Goal: Browse casually: Explore the website without a specific task or goal

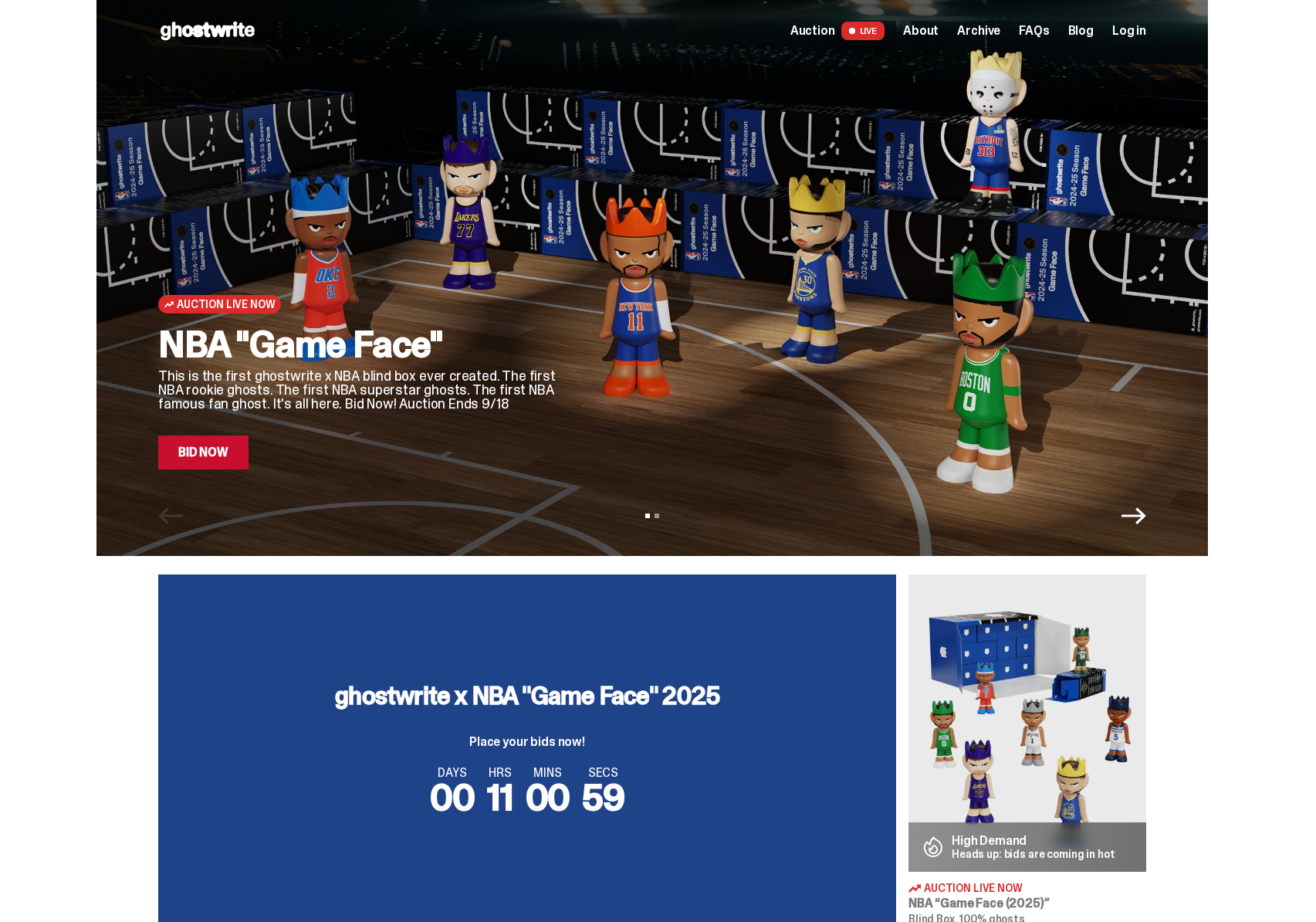
click at [1019, 699] on img at bounding box center [1027, 723] width 238 height 298
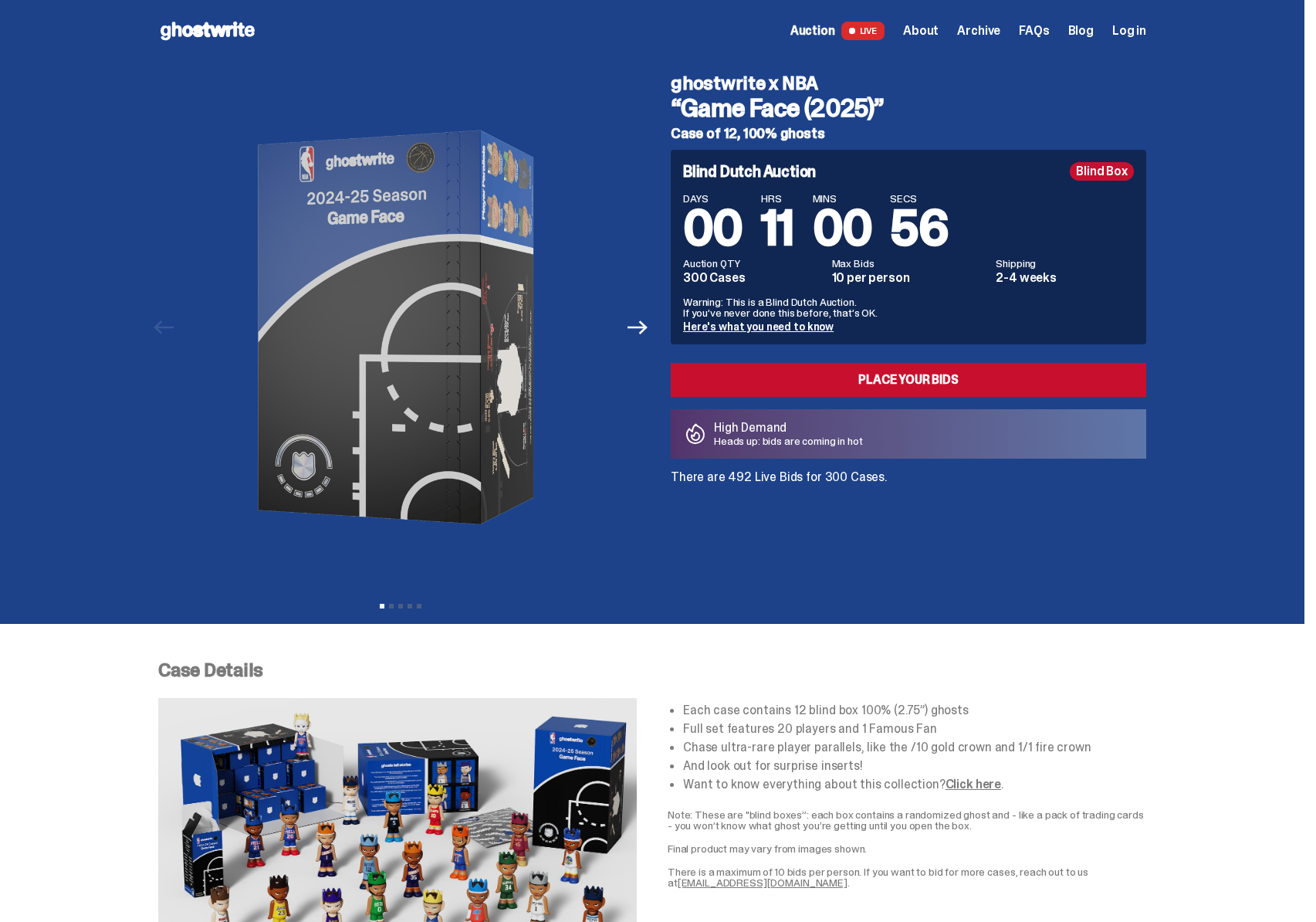
click at [705, 447] on div "High Demand Heads up: bids are coming in hot" at bounding box center [909, 433] width 476 height 50
click at [718, 487] on div "ghostwrite x NBA “Game Face (2025)” Case of 12, 100% ghosts Blind Dutch Auction…" at bounding box center [899, 327] width 494 height 531
click at [745, 483] on p "There are 492 Live Bids for 300 Cases." at bounding box center [909, 478] width 476 height 13
click at [769, 487] on div "ghostwrite x NBA “Game Face (2025)” Case of 12, 100% ghosts Blind Dutch Auction…" at bounding box center [899, 327] width 494 height 531
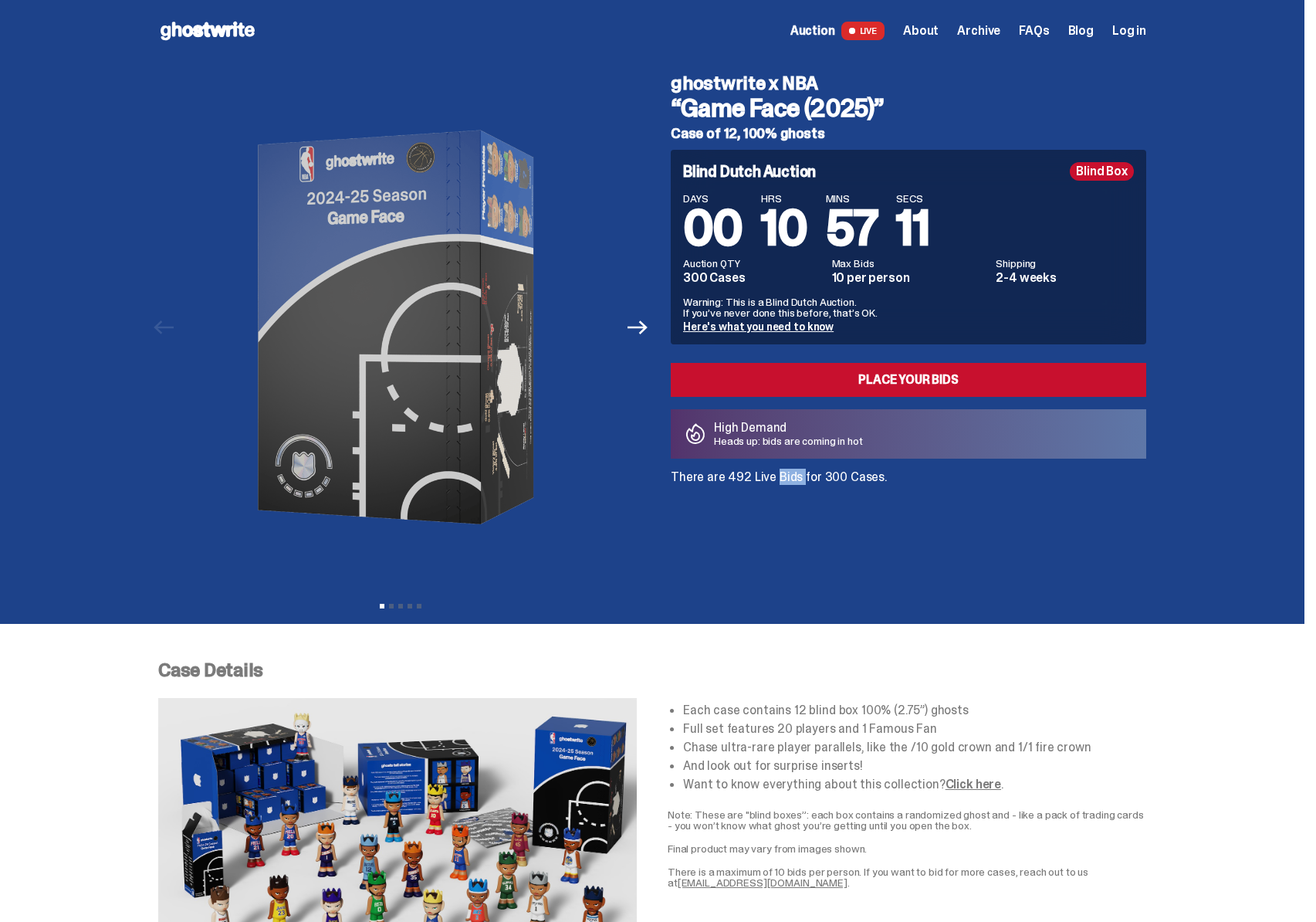
drag, startPoint x: 765, startPoint y: 477, endPoint x: 791, endPoint y: 479, distance: 26.1
click at [791, 479] on p "There are 492 Live Bids for 300 Cases." at bounding box center [909, 478] width 476 height 13
drag, startPoint x: 791, startPoint y: 479, endPoint x: 835, endPoint y: 477, distance: 44.0
click at [835, 477] on p "There are 492 Live Bids for 300 Cases." at bounding box center [909, 478] width 476 height 13
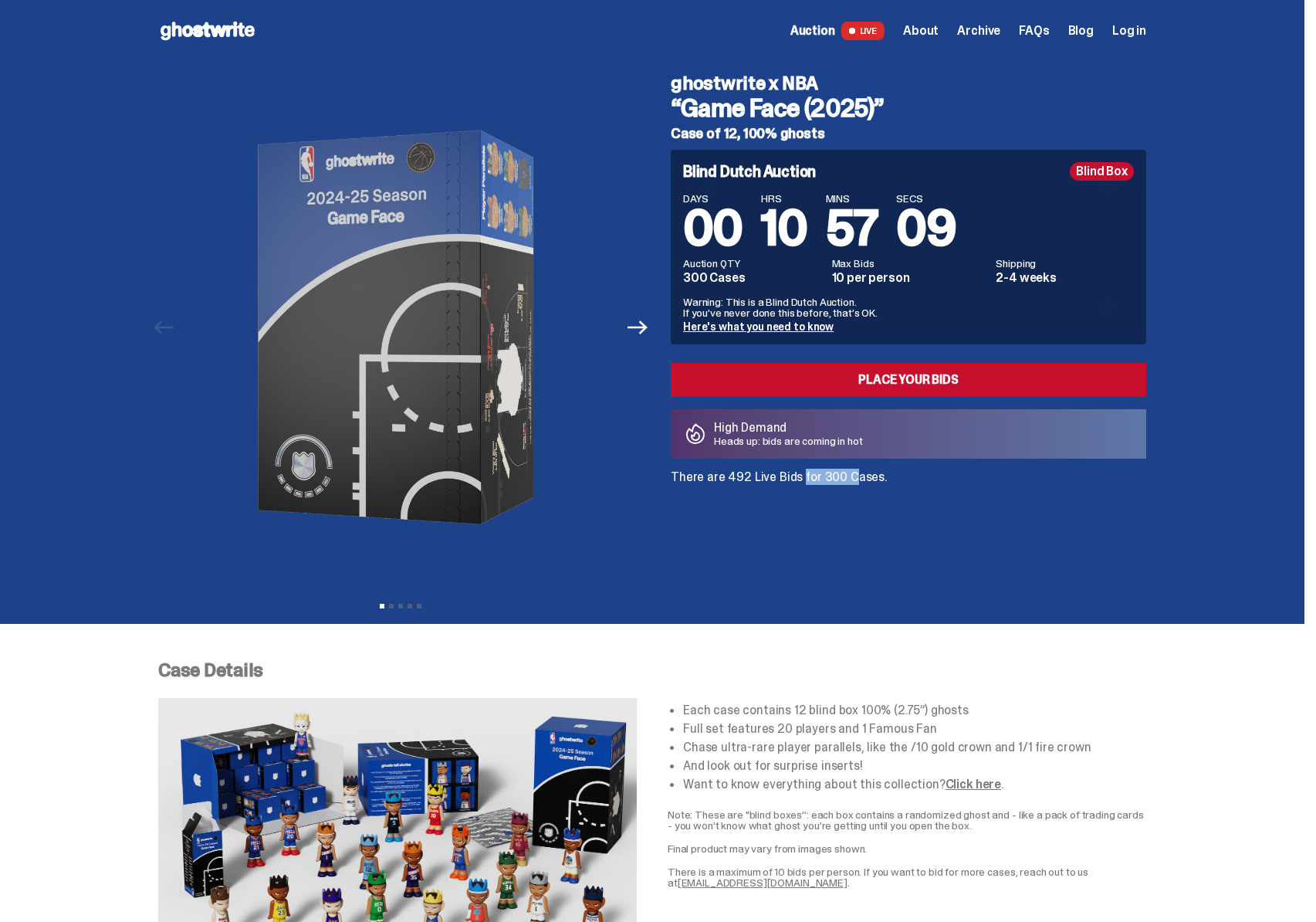
click at [835, 477] on p "There are 492 Live Bids for 300 Cases." at bounding box center [909, 478] width 476 height 13
drag, startPoint x: 746, startPoint y: 430, endPoint x: 767, endPoint y: 429, distance: 21.0
click at [767, 429] on p "High Demand" at bounding box center [788, 428] width 149 height 13
click at [768, 429] on p "High Demand" at bounding box center [788, 428] width 149 height 13
drag, startPoint x: 731, startPoint y: 426, endPoint x: 765, endPoint y: 429, distance: 34.1
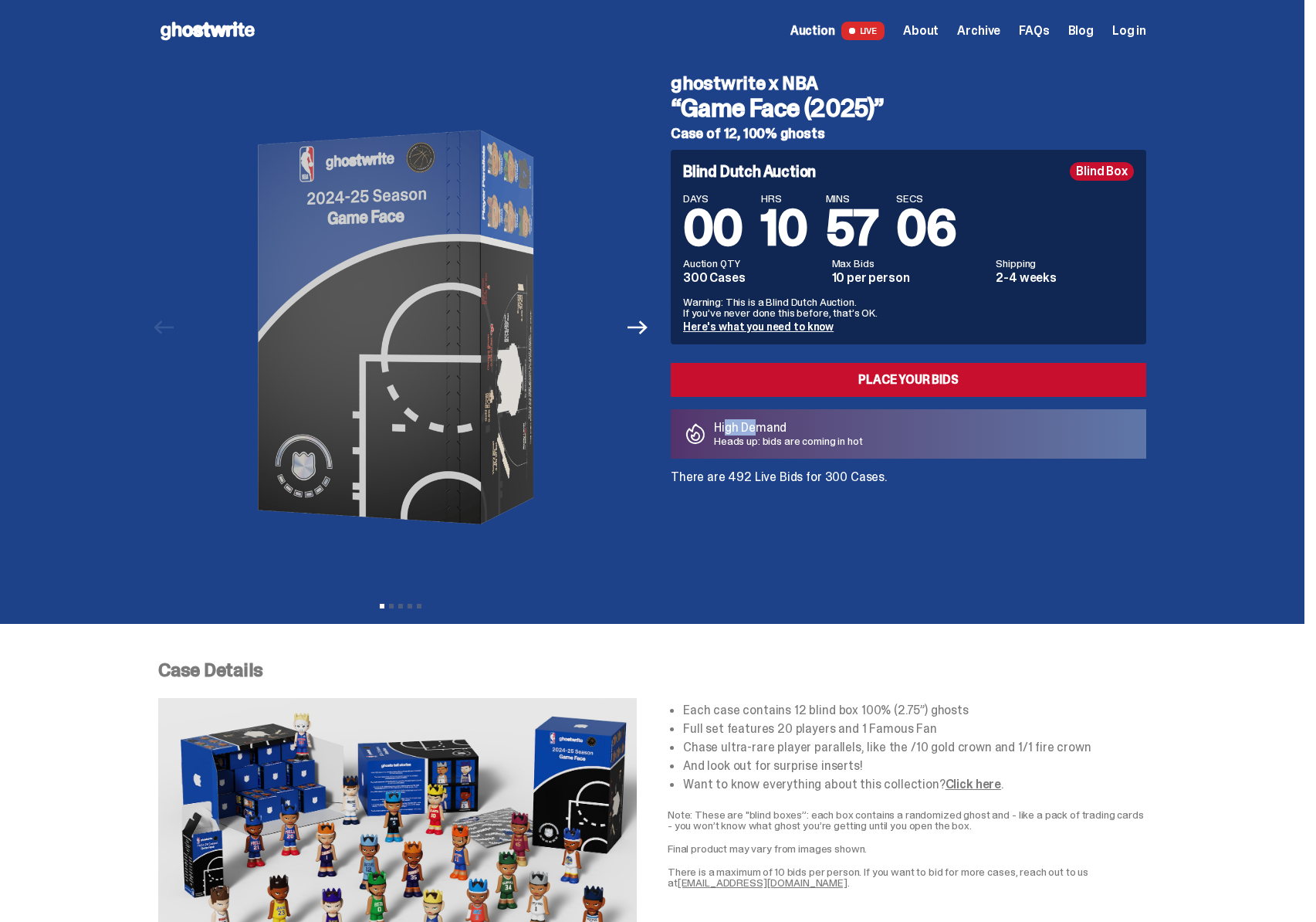
click at [765, 429] on p "High Demand" at bounding box center [788, 428] width 149 height 13
click at [806, 445] on p "Heads up: bids are coming in hot" at bounding box center [788, 441] width 149 height 11
drag, startPoint x: 875, startPoint y: 443, endPoint x: 712, endPoint y: 425, distance: 164.0
click at [712, 425] on div "High Demand Heads up: bids are coming in hot" at bounding box center [909, 433] width 476 height 50
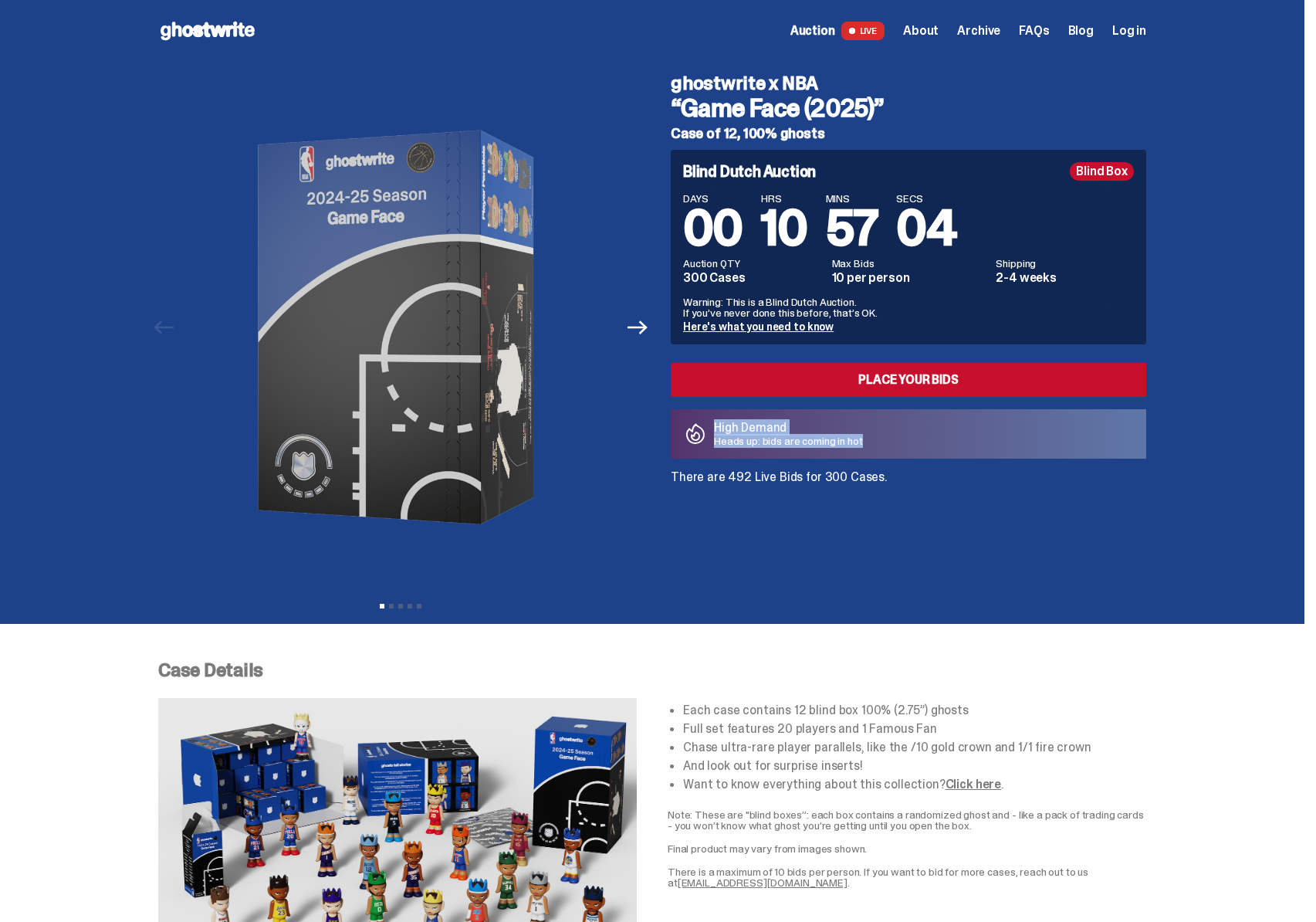
click at [708, 425] on span at bounding box center [695, 433] width 24 height 24
drag, startPoint x: 734, startPoint y: 426, endPoint x: 874, endPoint y: 454, distance: 142.8
click at [874, 454] on div "High Demand Heads up: bids are coming in hot" at bounding box center [909, 433] width 476 height 50
drag, startPoint x: 898, startPoint y: 449, endPoint x: 703, endPoint y: 434, distance: 195.6
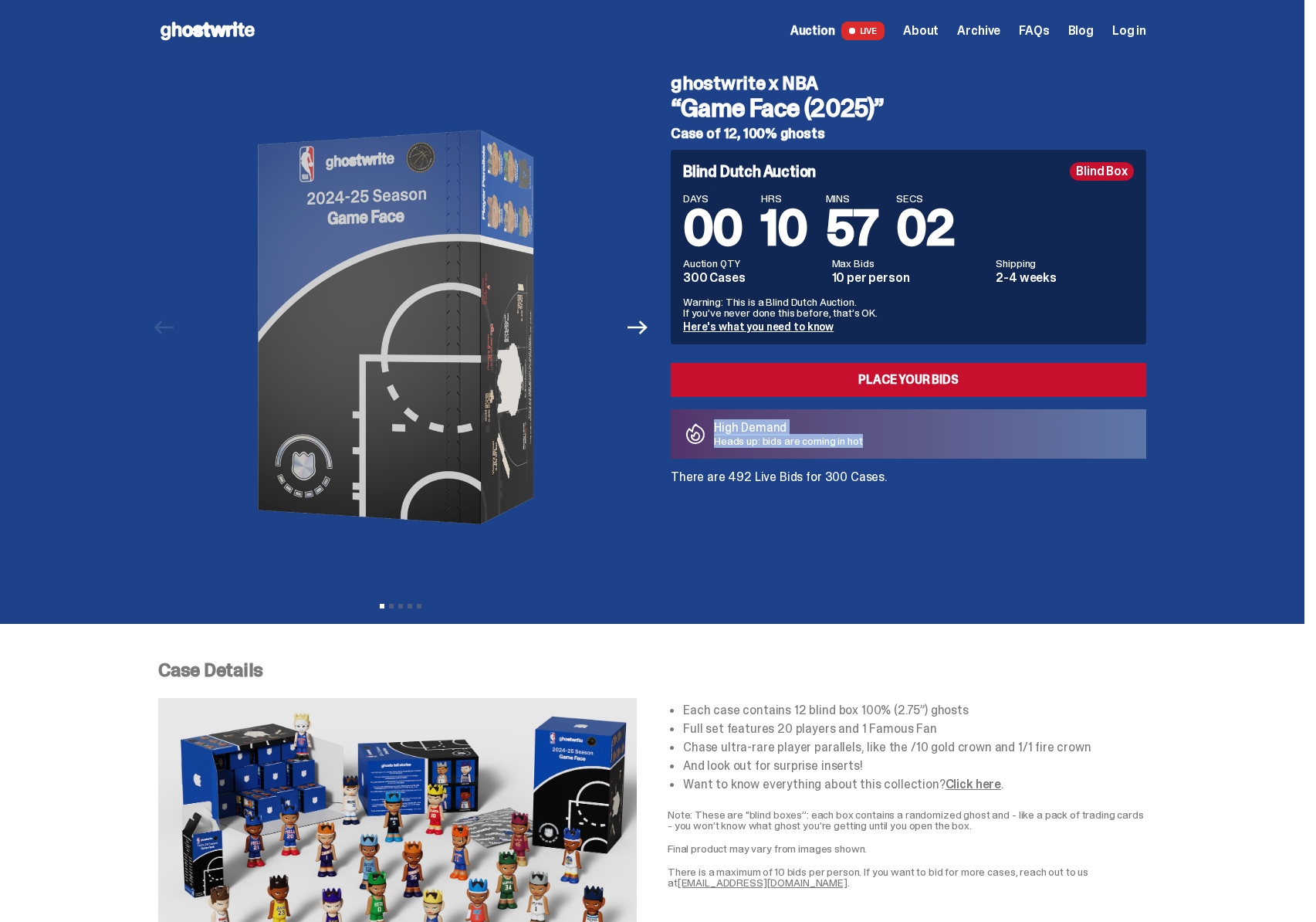
click at [704, 434] on div "High Demand Heads up: bids are coming in hot" at bounding box center [909, 433] width 476 height 50
click at [703, 434] on span at bounding box center [695, 433] width 24 height 24
drag, startPoint x: 715, startPoint y: 425, endPoint x: 903, endPoint y: 442, distance: 188.8
click at [903, 442] on div "High Demand Heads up: bids are coming in hot" at bounding box center [909, 433] width 476 height 50
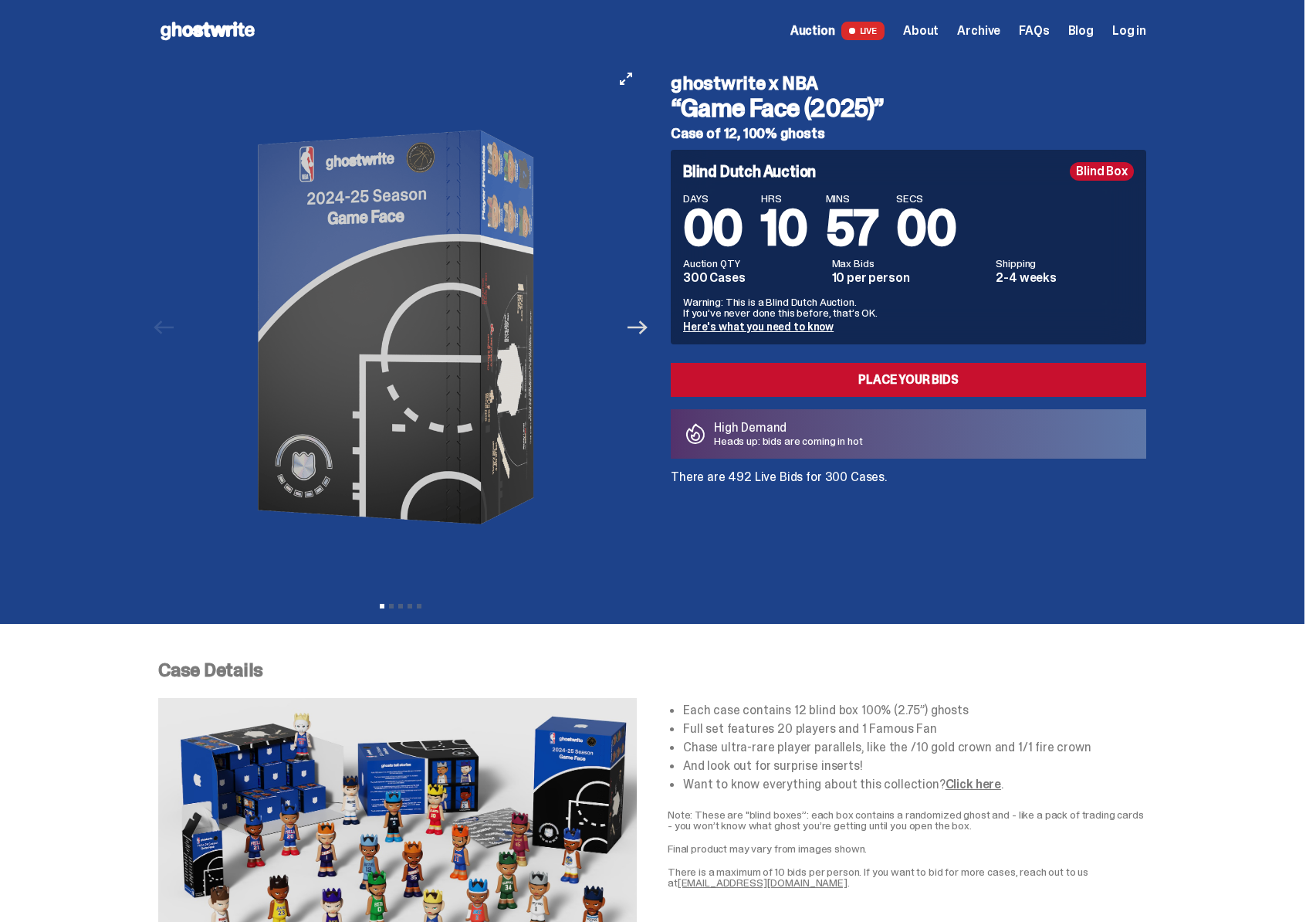
click at [640, 329] on icon "Next" at bounding box center [638, 328] width 20 height 20
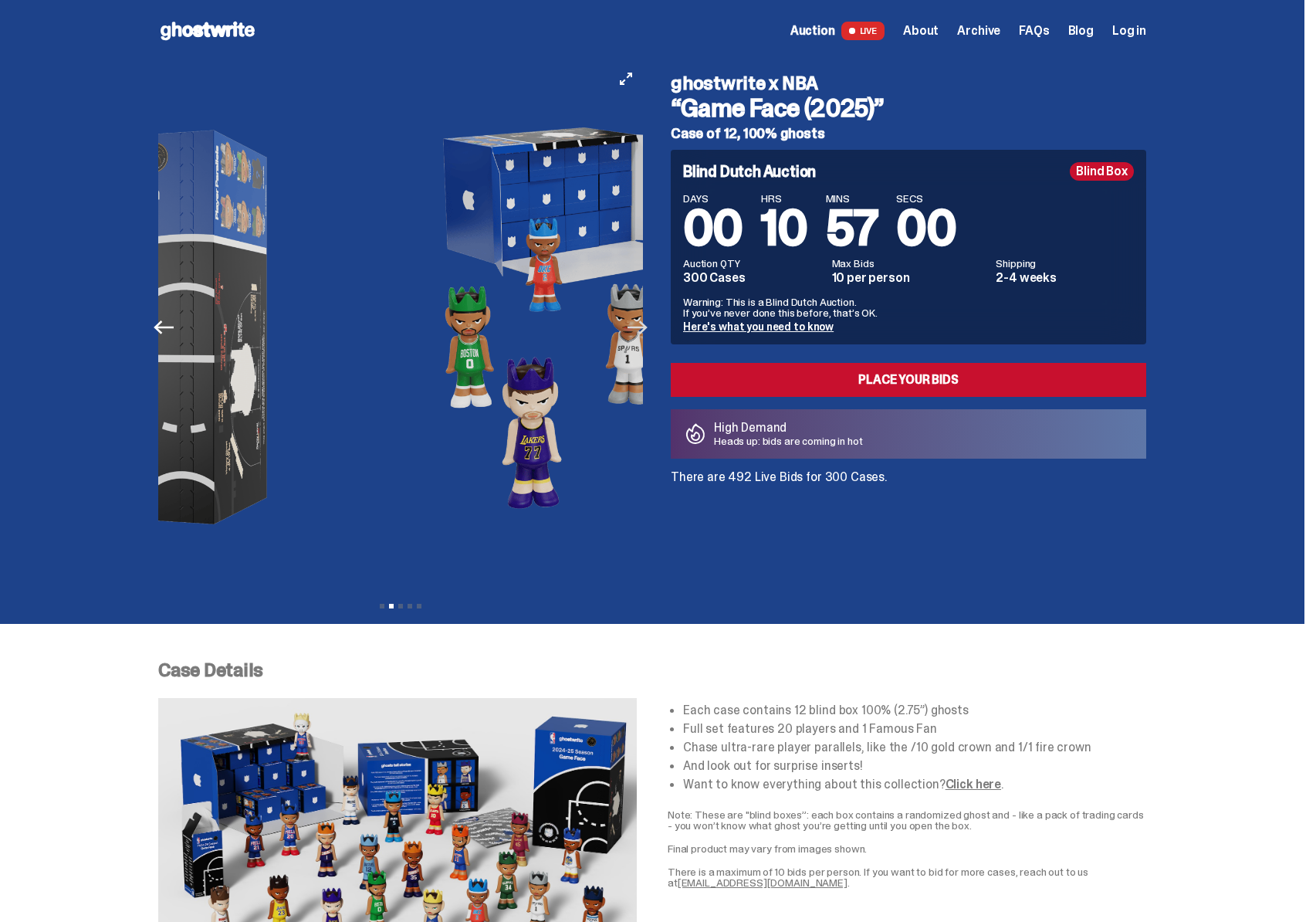
click at [646, 328] on icon "Next" at bounding box center [638, 327] width 20 height 14
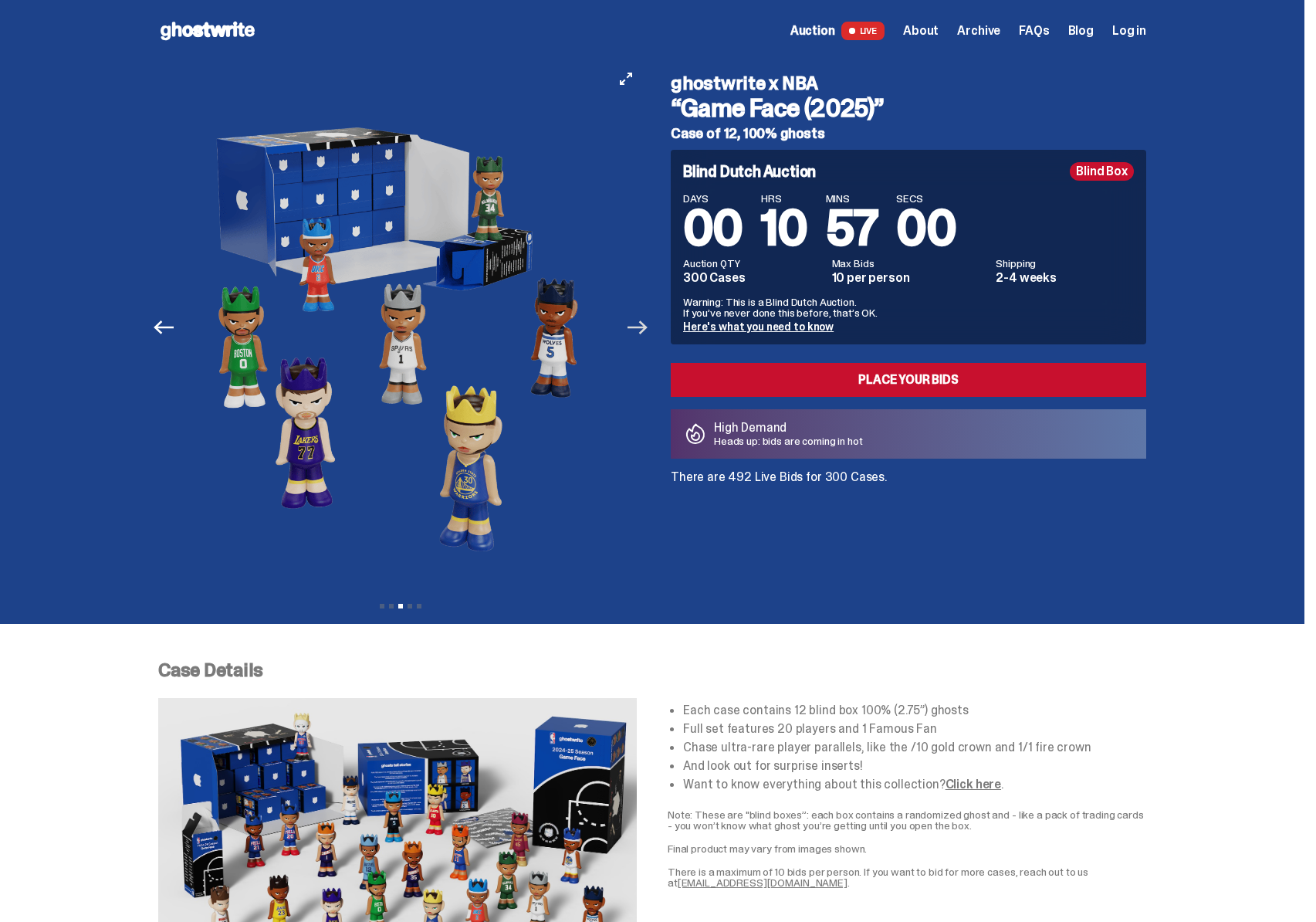
click at [646, 328] on icon "Next" at bounding box center [638, 327] width 20 height 14
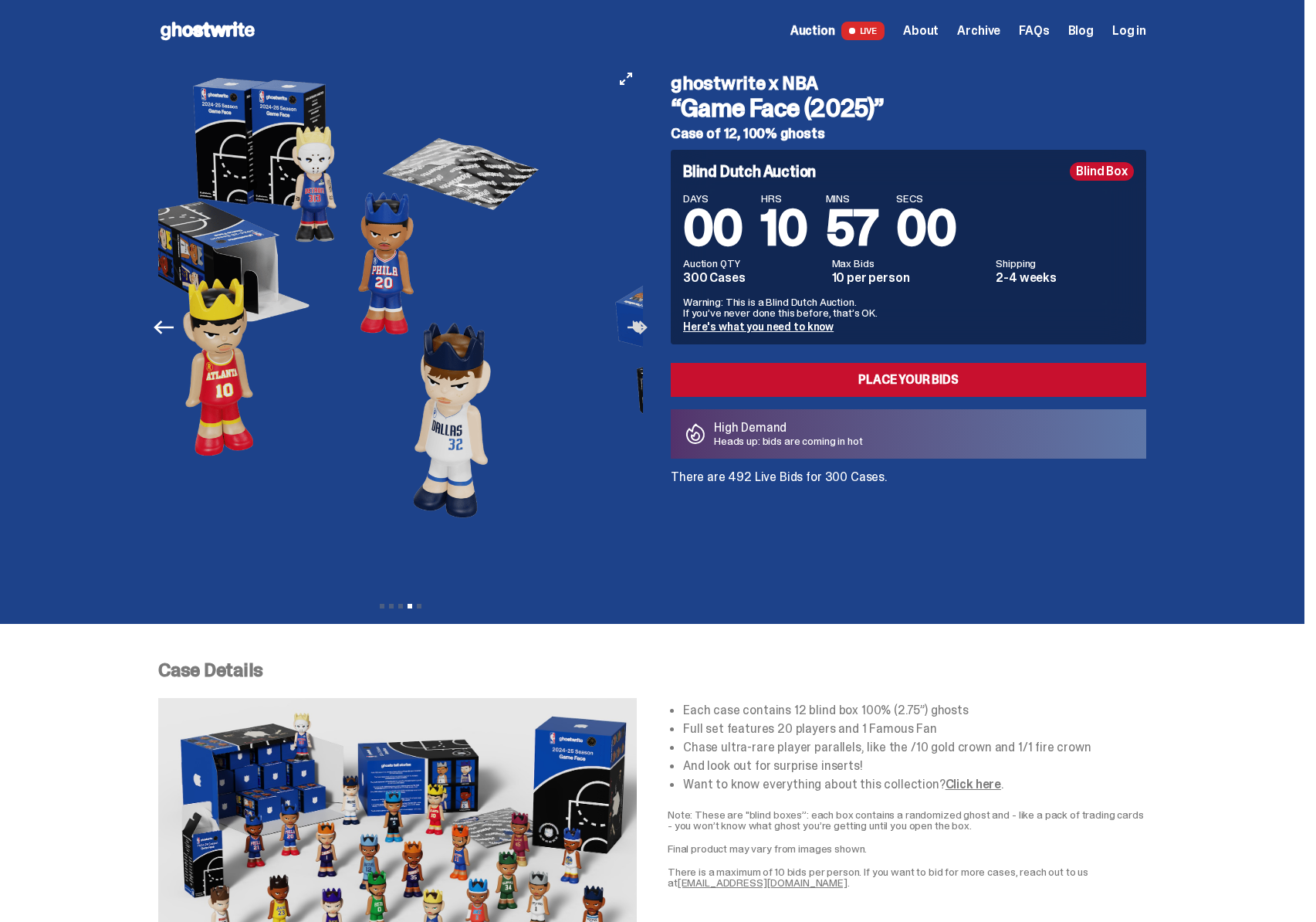
click at [646, 328] on icon "Next" at bounding box center [638, 327] width 20 height 14
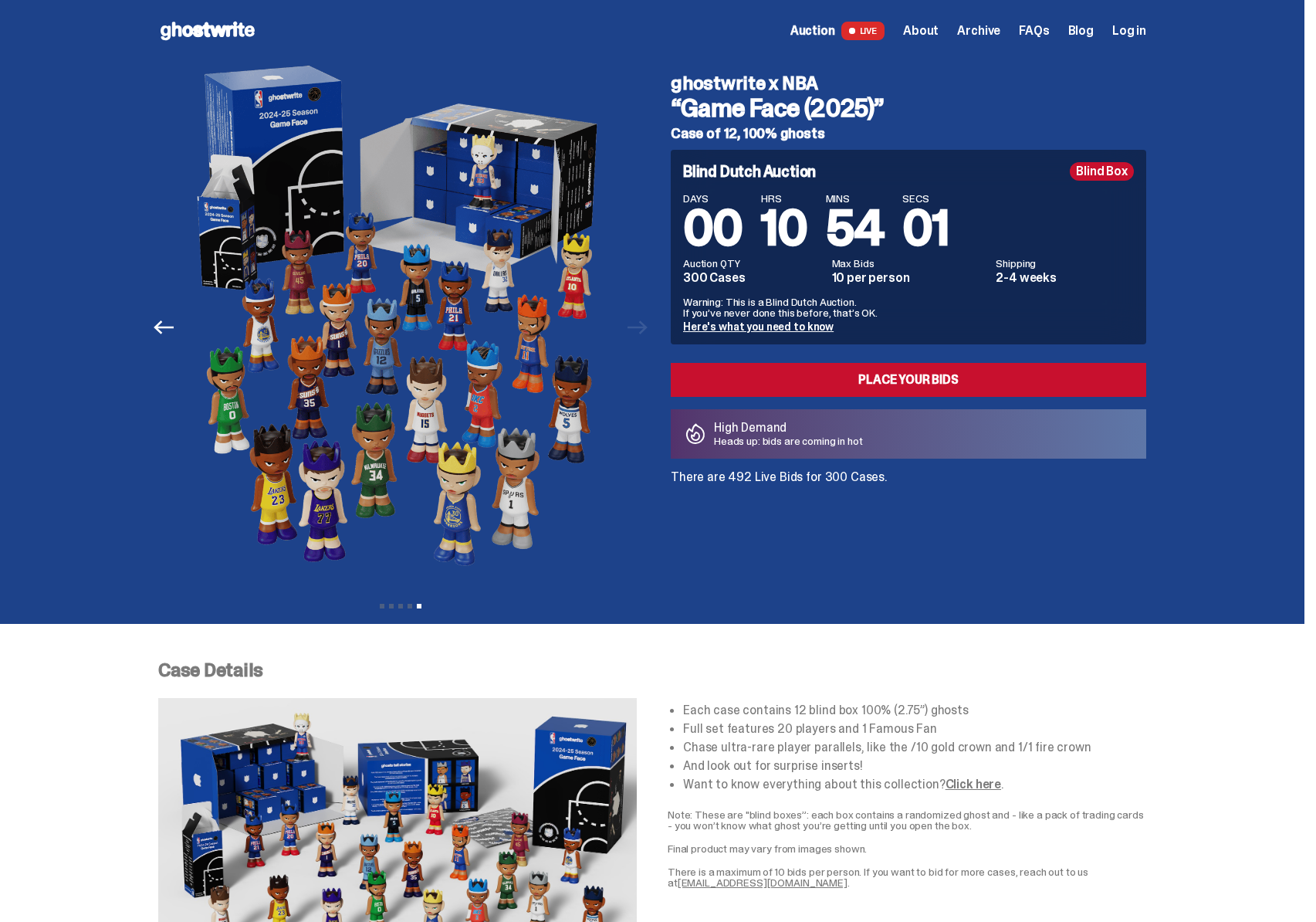
click at [835, 29] on span "Auction" at bounding box center [813, 31] width 45 height 13
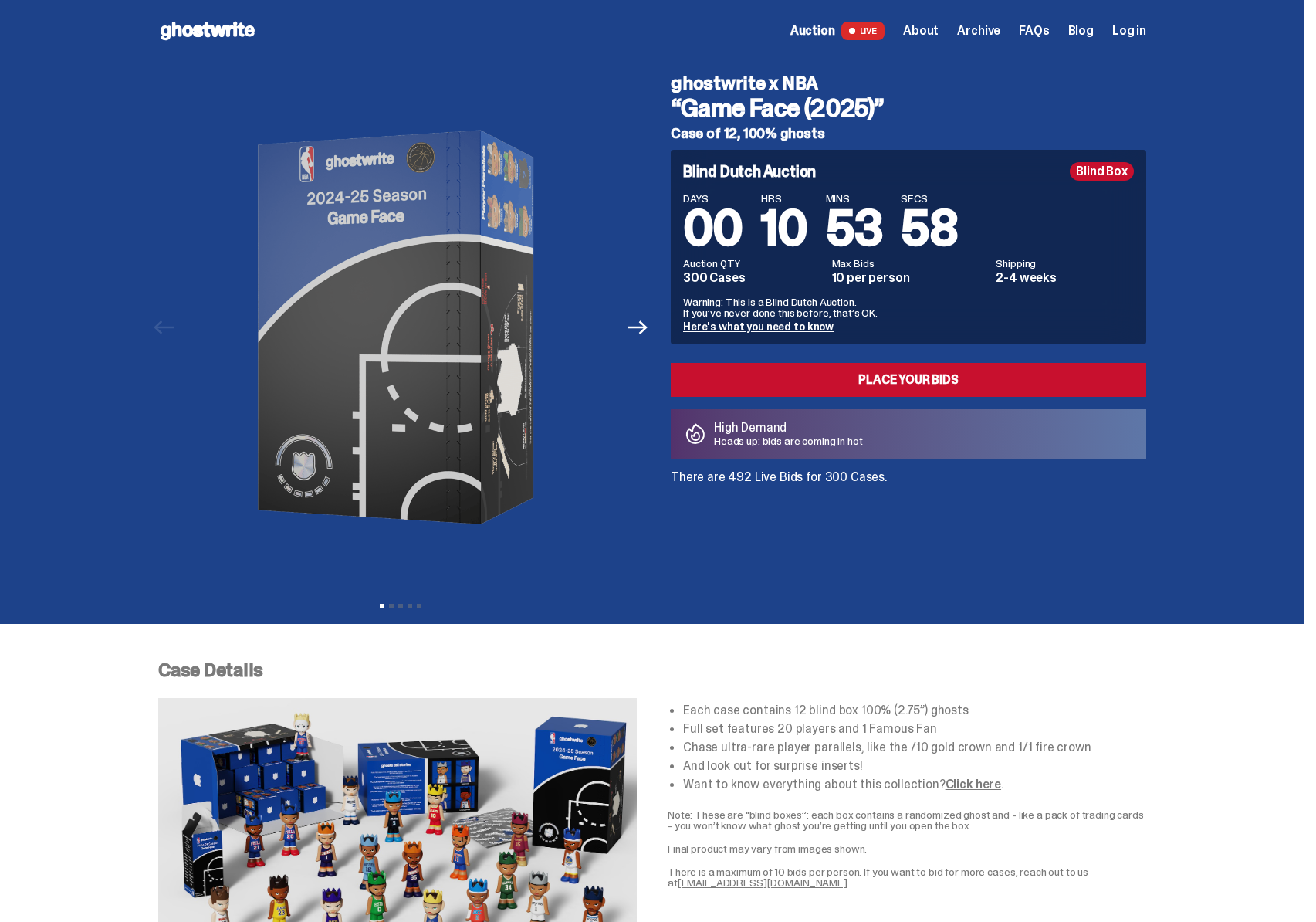
click at [241, 18] on icon at bounding box center [207, 30] width 99 height 24
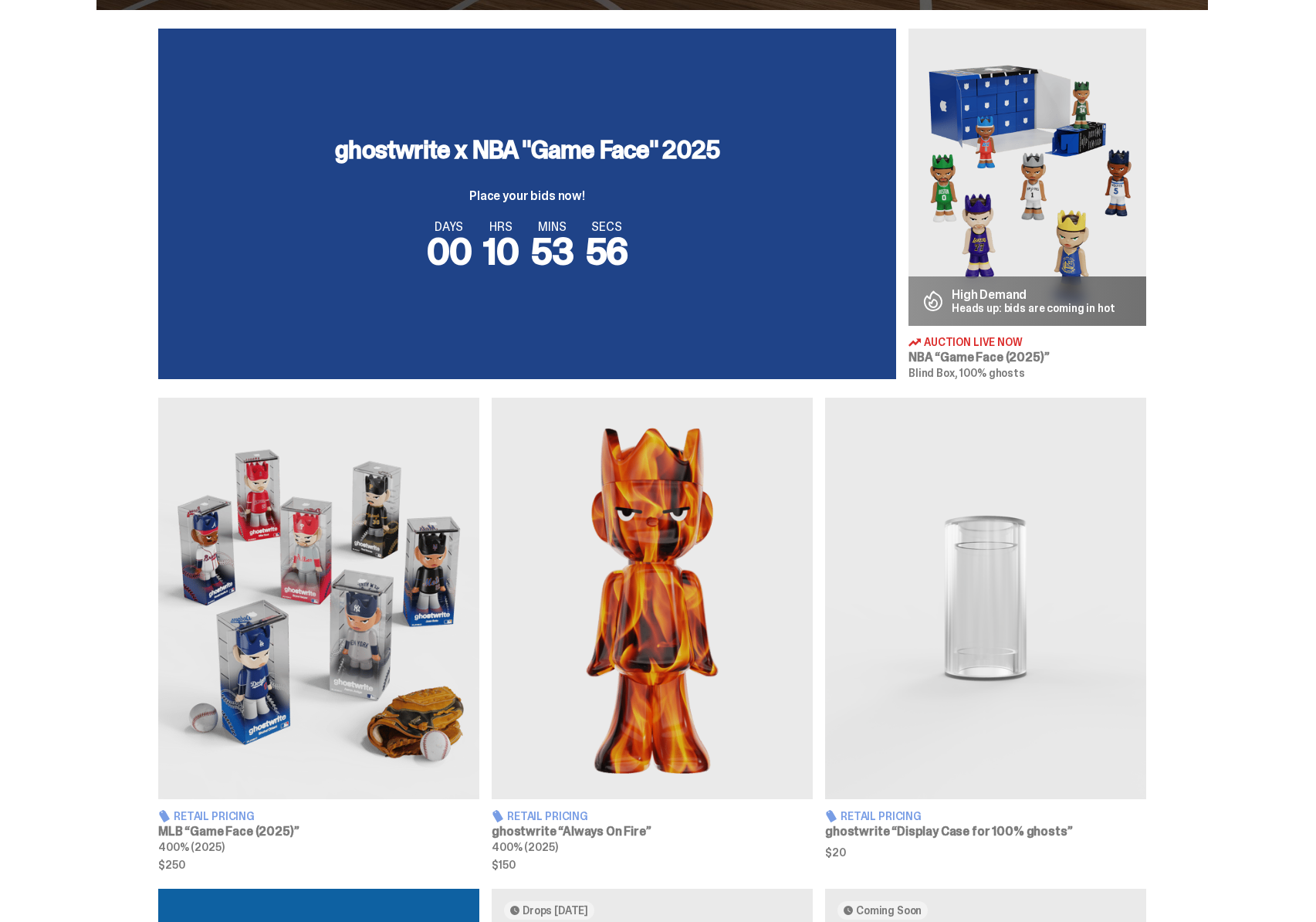
scroll to position [547, 0]
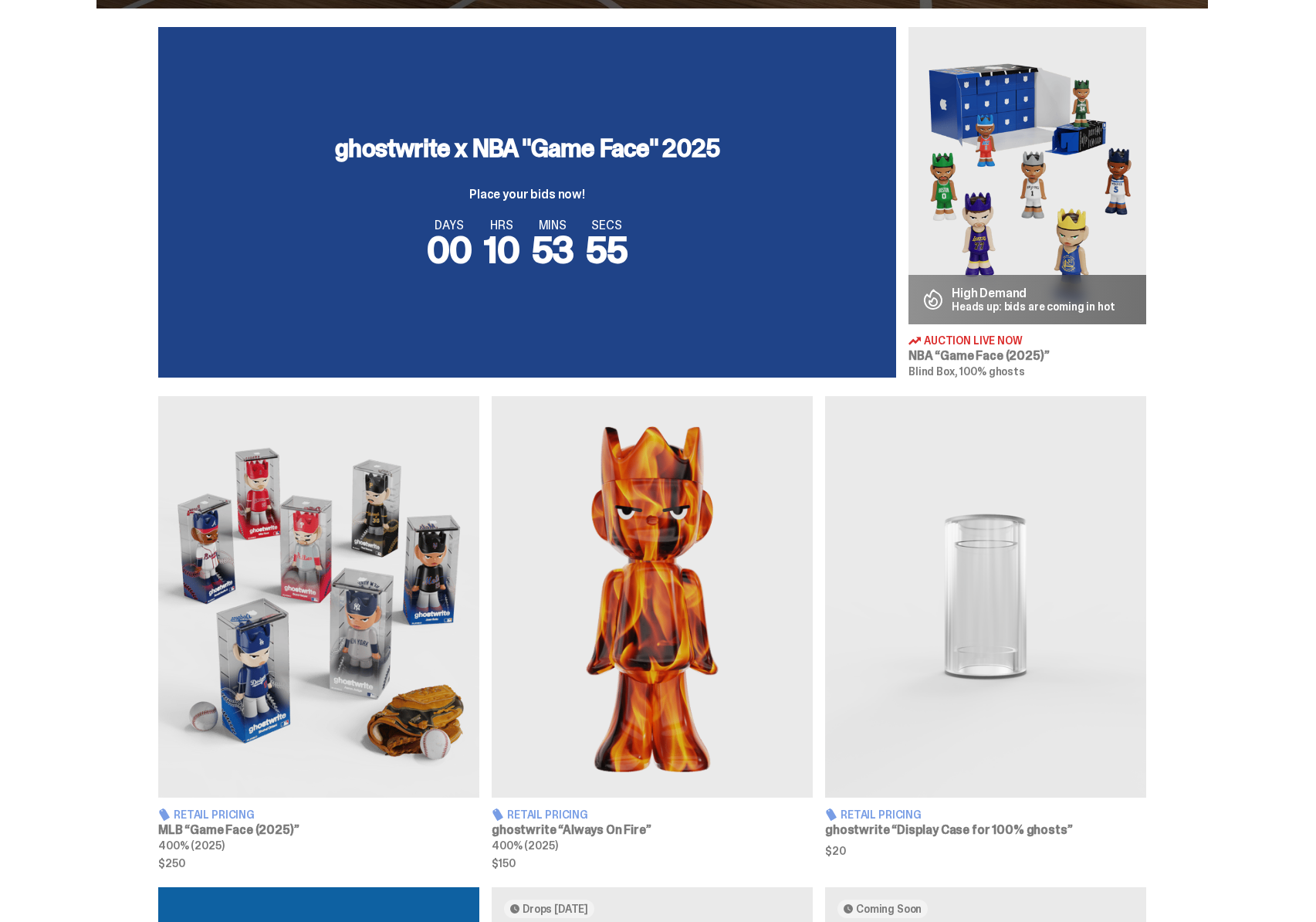
click at [1103, 203] on img at bounding box center [1027, 176] width 238 height 298
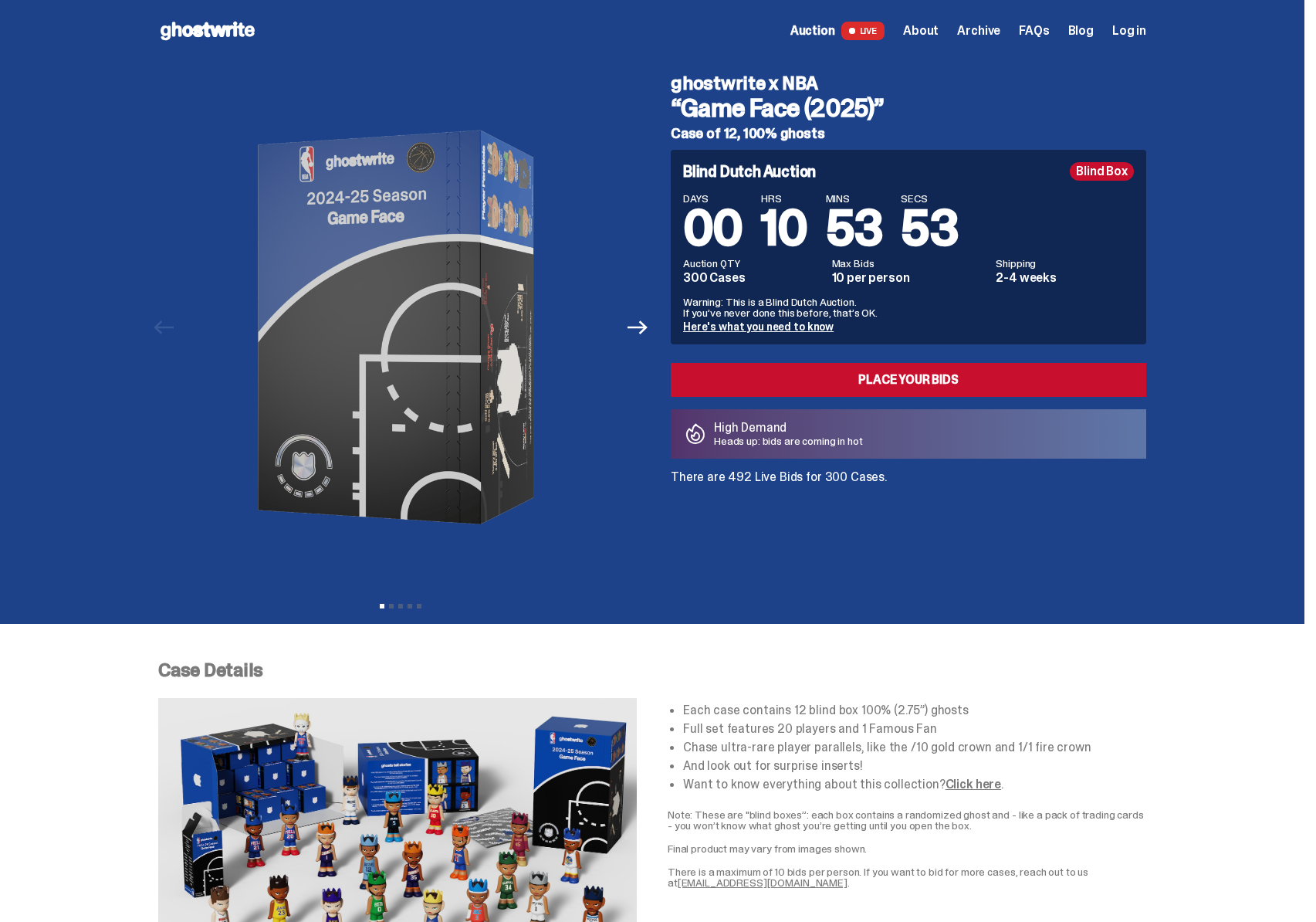
click at [239, 27] on use at bounding box center [208, 31] width 94 height 18
